Goal: Task Accomplishment & Management: Manage account settings

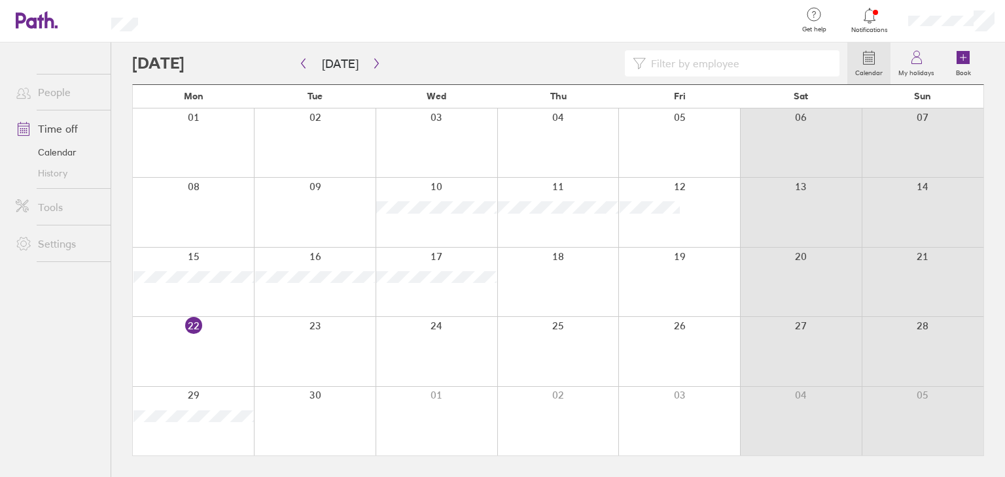
click at [882, 20] on div at bounding box center [869, 16] width 43 height 18
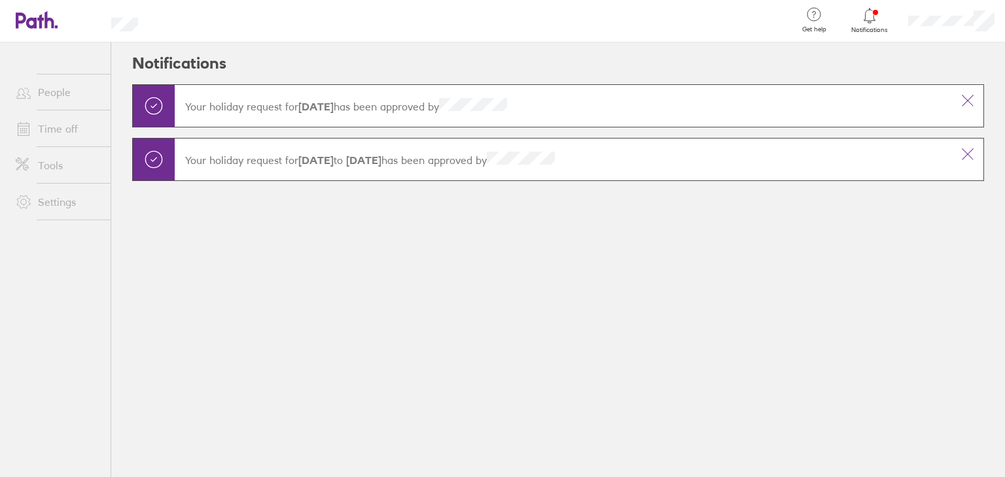
click at [878, 20] on div at bounding box center [869, 16] width 43 height 18
drag, startPoint x: 59, startPoint y: 16, endPoint x: 46, endPoint y: 20, distance: 13.7
click at [57, 16] on header "Get help FAQs Contact us Notifications My profile Sign out" at bounding box center [502, 21] width 1005 height 43
click at [43, 20] on icon at bounding box center [37, 20] width 42 height 18
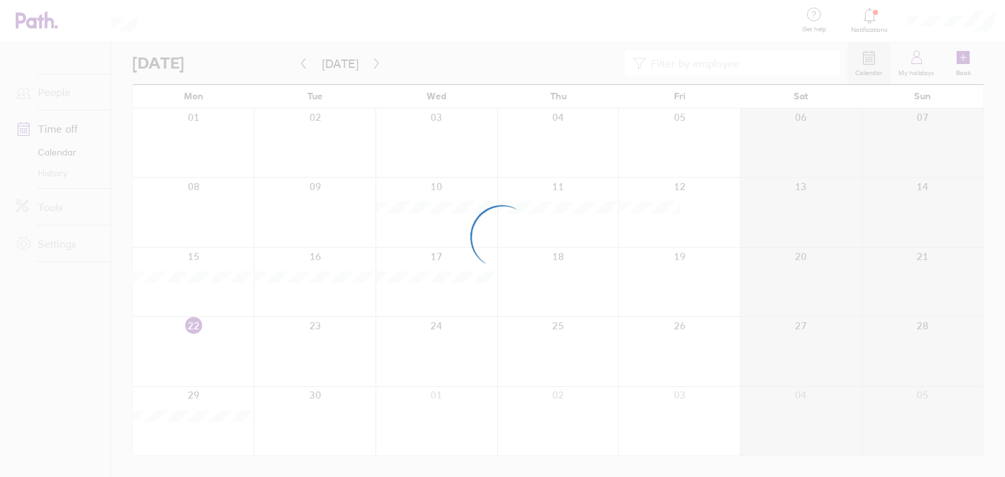
click at [58, 97] on div at bounding box center [502, 238] width 1005 height 477
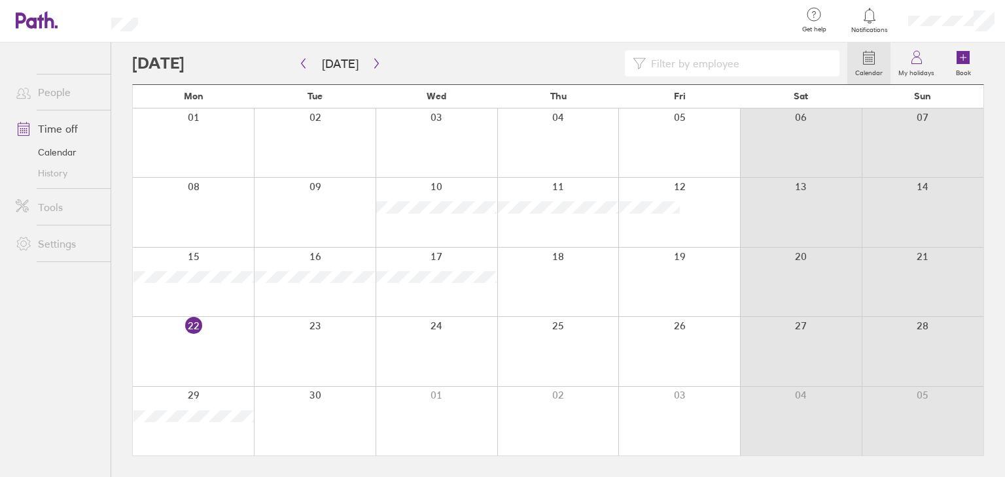
click at [61, 94] on link "People" at bounding box center [57, 92] width 105 height 26
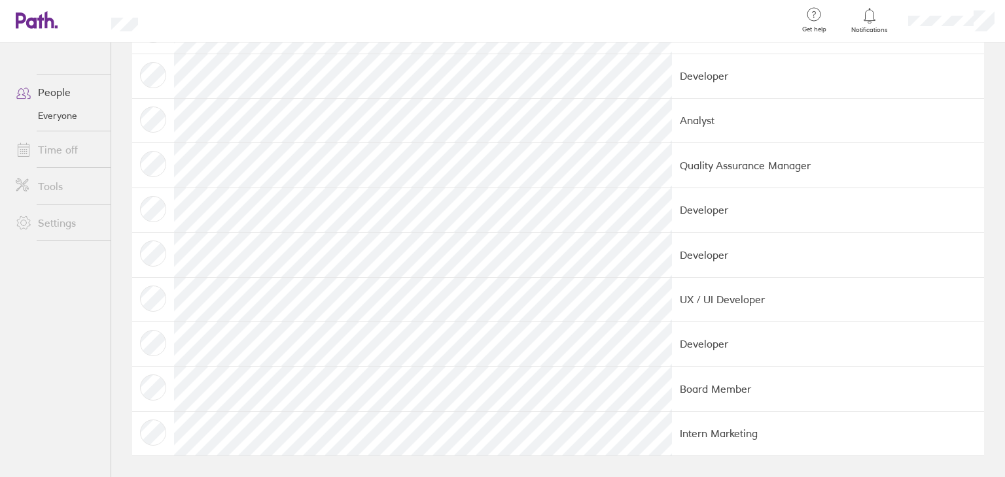
scroll to position [1188, 0]
click at [154, 207] on td at bounding box center [153, 210] width 42 height 44
click at [15, 4] on header "Get help FAQs Contact us Notifications My profile Sign out" at bounding box center [502, 21] width 1005 height 43
click at [26, 16] on icon at bounding box center [37, 20] width 42 height 18
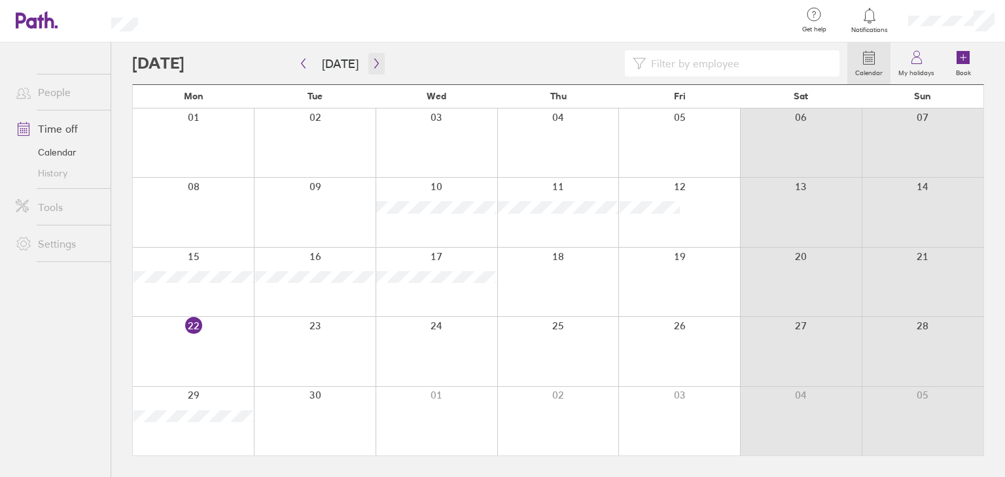
click at [372, 66] on icon "button" at bounding box center [376, 63] width 10 height 10
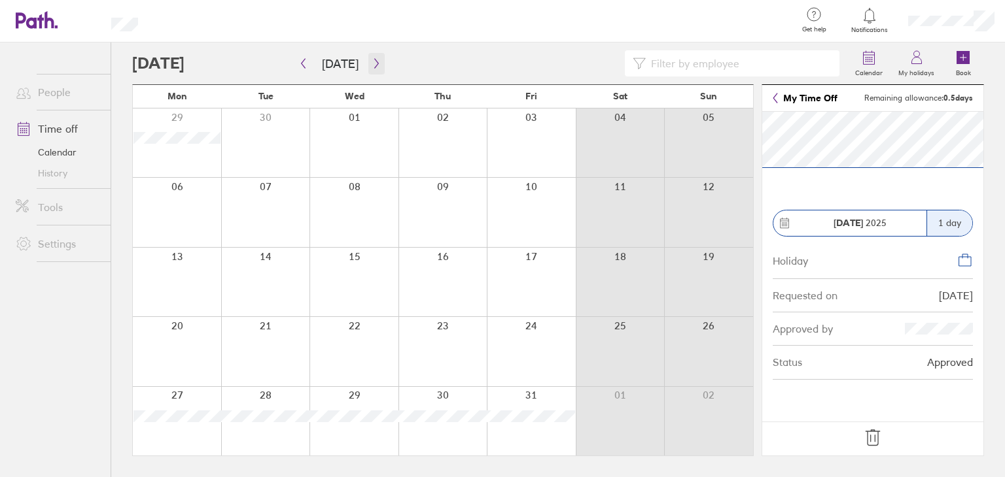
click at [371, 60] on icon "button" at bounding box center [376, 63] width 10 height 10
click at [303, 58] on icon "button" at bounding box center [303, 63] width 10 height 10
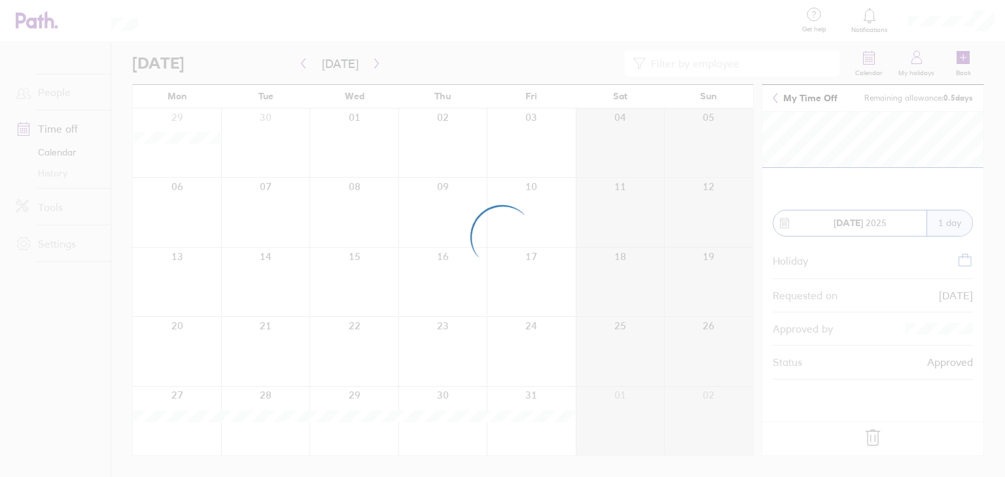
click at [773, 100] on div at bounding box center [502, 238] width 1005 height 477
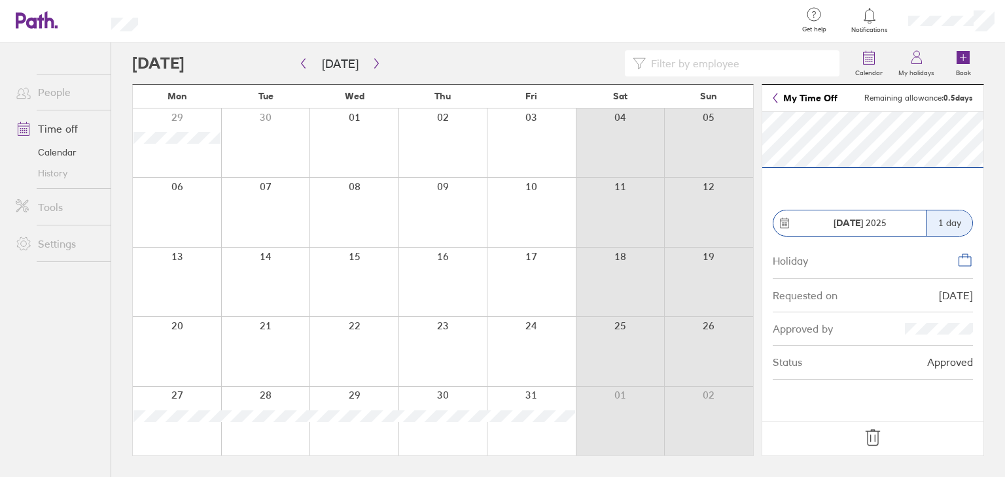
click at [775, 101] on icon at bounding box center [775, 99] width 4 height 10
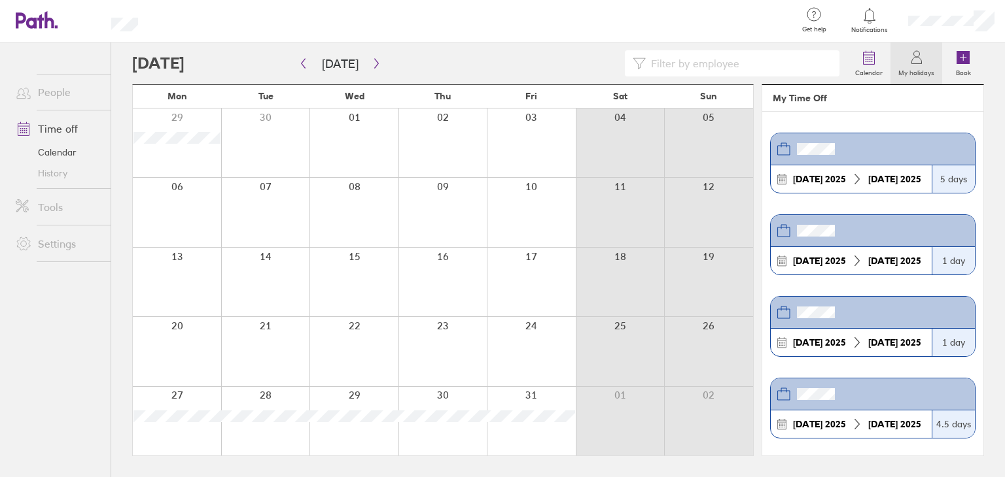
click at [910, 67] on label "My holidays" at bounding box center [916, 71] width 52 height 12
click at [860, 70] on label "Calendar" at bounding box center [868, 71] width 43 height 12
